Goal: Task Accomplishment & Management: Manage account settings

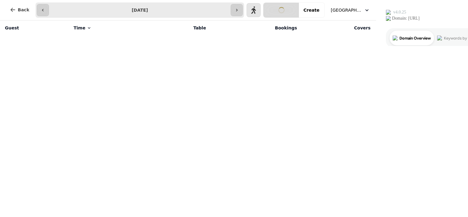
select select "**********"
select select "*"
select select "****"
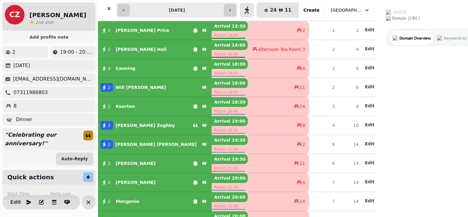
scroll to position [25, 0]
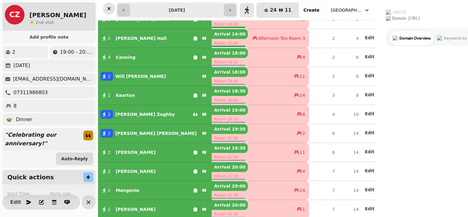
click at [112, 6] on icon "button" at bounding box center [109, 9] width 6 height 6
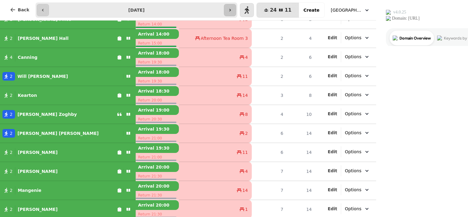
click at [233, 8] on icon "button" at bounding box center [230, 10] width 5 height 5
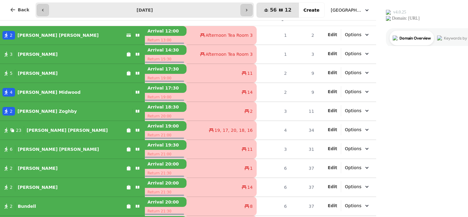
scroll to position [11, 0]
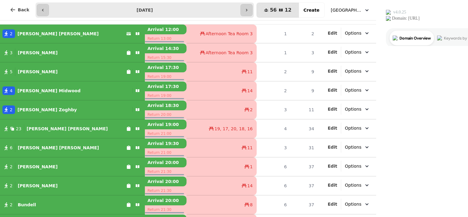
click at [79, 109] on div "2 [PERSON_NAME]" at bounding box center [65, 109] width 130 height 9
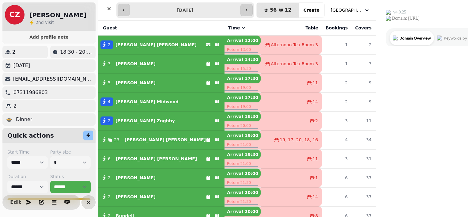
scroll to position [44, 0]
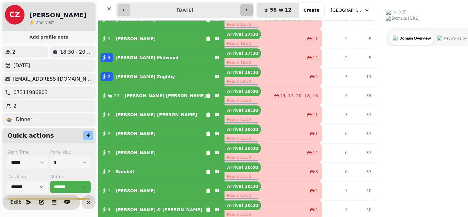
click at [253, 10] on button "button" at bounding box center [247, 10] width 12 height 12
type input "**********"
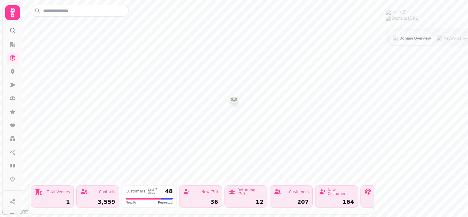
click at [232, 101] on img "Walworth Castle Hotel, Tavern & Beer Garden" at bounding box center [234, 102] width 10 height 10
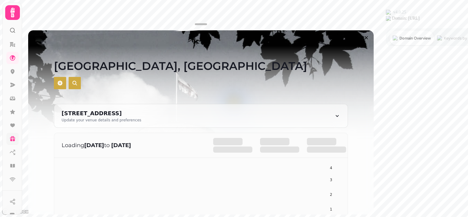
click at [13, 142] on link at bounding box center [12, 139] width 12 height 12
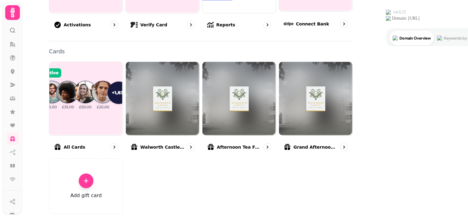
scroll to position [110, 0]
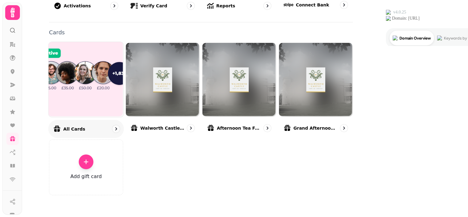
click at [124, 126] on div "All cards" at bounding box center [86, 129] width 76 height 18
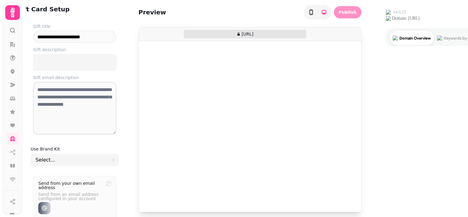
type input "**********"
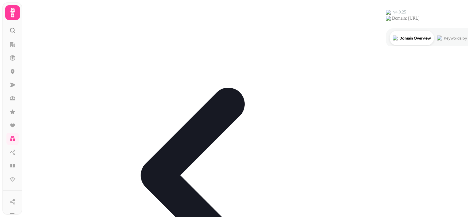
click at [37, 9] on icon "go-back" at bounding box center [201, 175] width 351 height 351
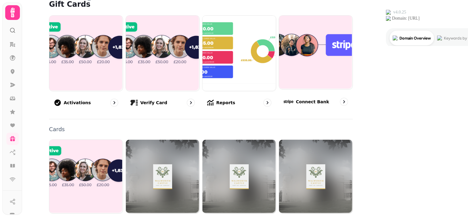
scroll to position [13, 0]
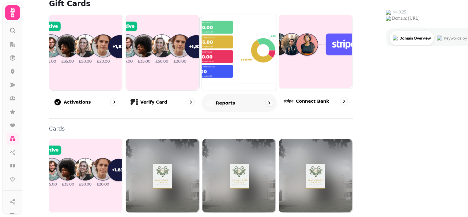
click at [277, 101] on div "Reports" at bounding box center [240, 103] width 76 height 18
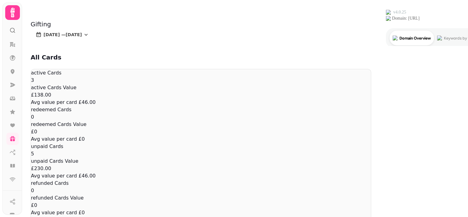
scroll to position [326, 0]
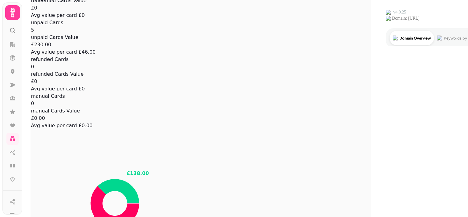
scroll to position [467, 0]
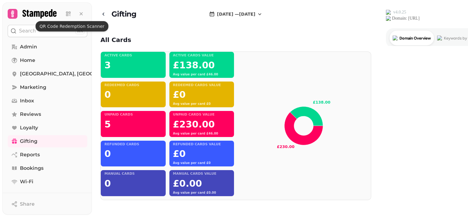
click at [13, 10] on icon at bounding box center [12, 13] width 3 height 7
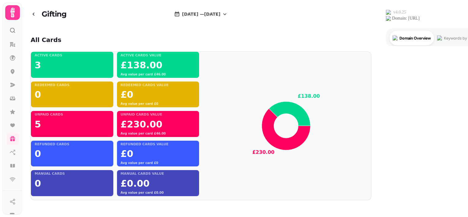
click at [13, 10] on icon at bounding box center [12, 13] width 4 height 10
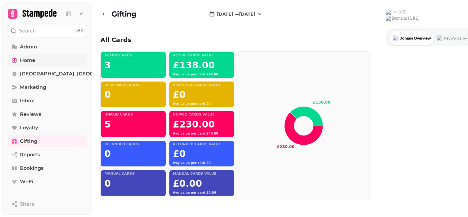
click at [30, 63] on span "Home" at bounding box center [27, 60] width 15 height 7
